Goal: Navigation & Orientation: Find specific page/section

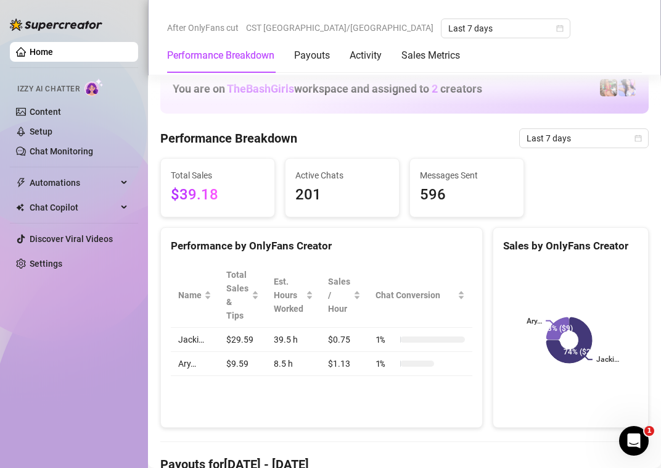
scroll to position [863, 0]
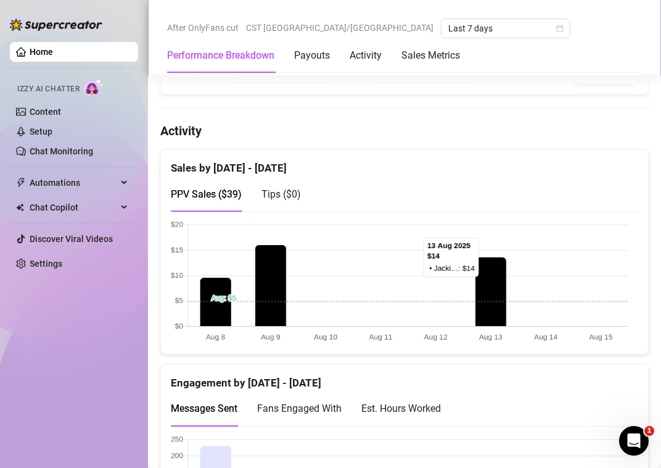
scroll to position [863, 0]
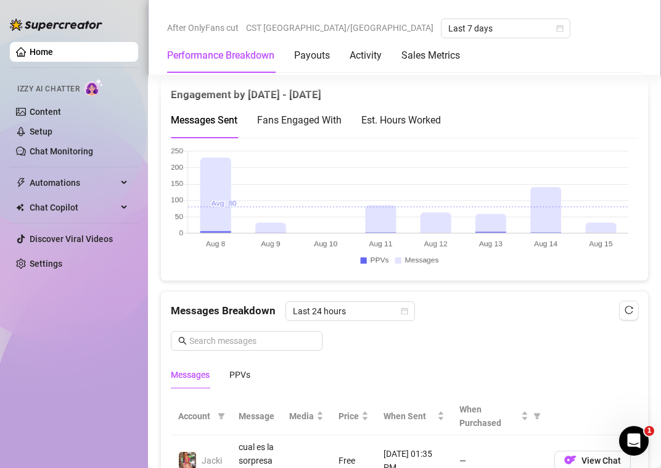
click at [401, 122] on div "Est. Hours Worked" at bounding box center [401, 119] width 80 height 15
